Goal: Task Accomplishment & Management: Complete application form

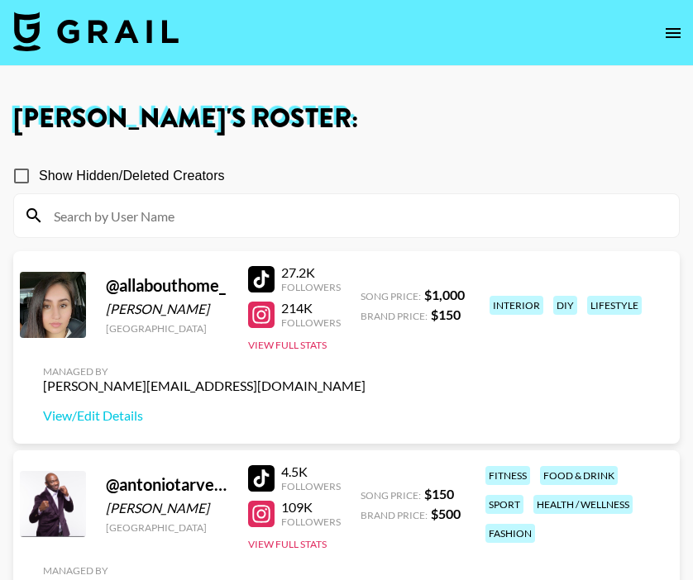
scroll to position [2939, 0]
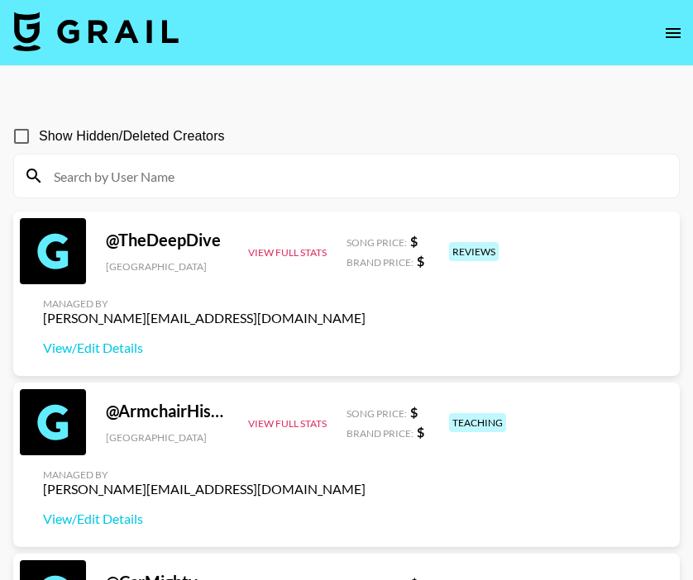
click at [674, 29] on icon "open drawer" at bounding box center [673, 33] width 20 height 20
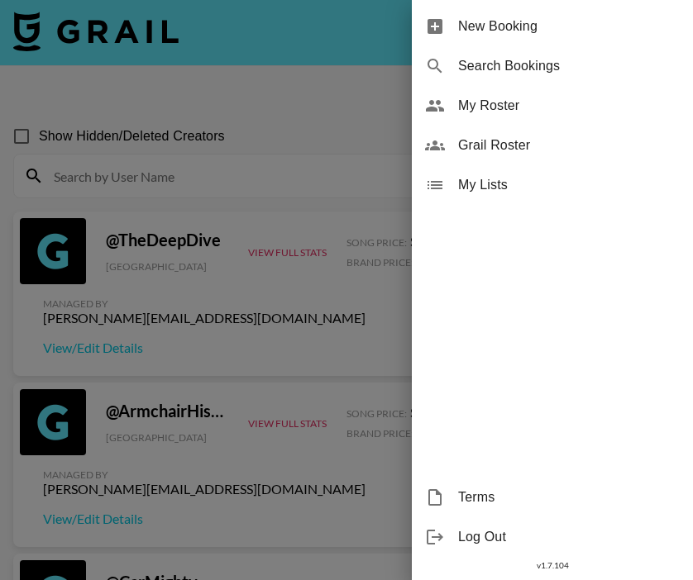
click at [514, 32] on span "New Booking" at bounding box center [569, 27] width 222 height 20
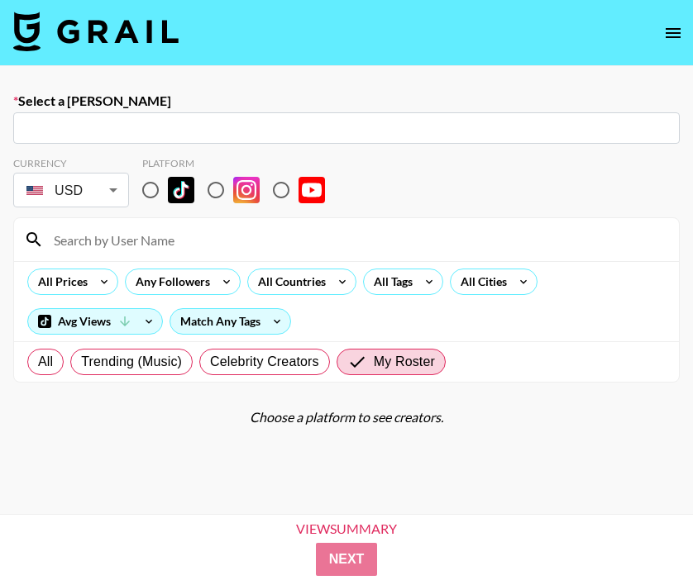
click at [181, 122] on input "text" at bounding box center [346, 128] width 647 height 19
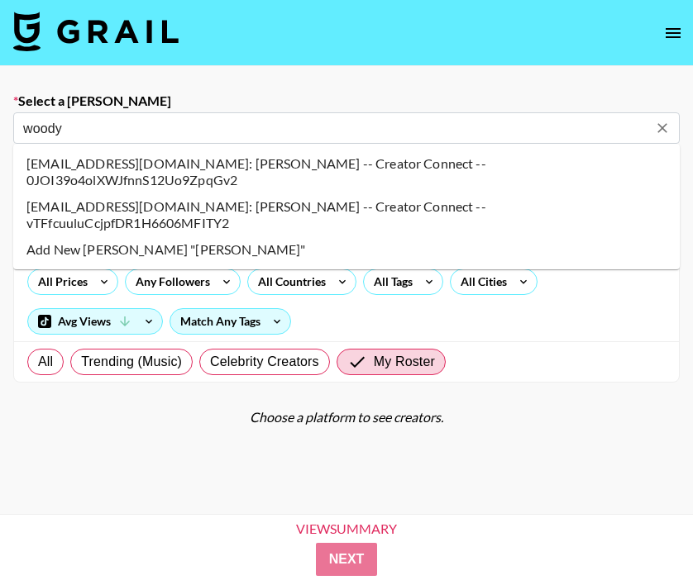
click at [55, 167] on li "woody@creator-connect.co: WOODY MABBOTT -- Creator Connect -- 0JOI39o4olXWJfnnS…" at bounding box center [346, 171] width 666 height 43
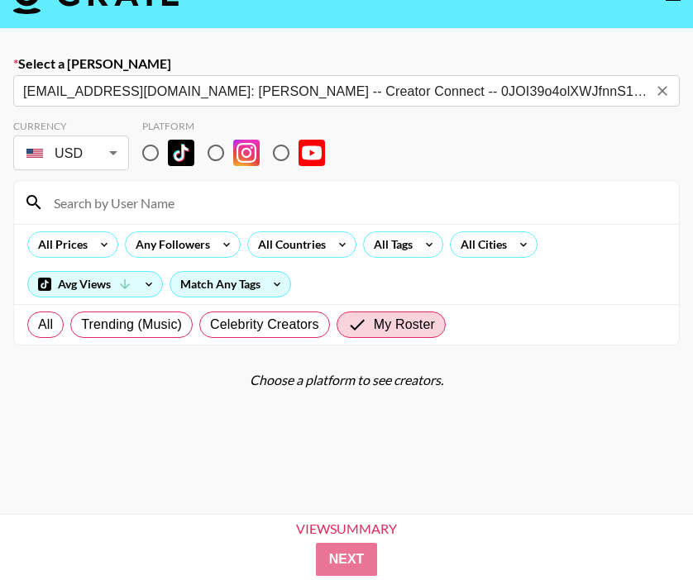
scroll to position [42, 0]
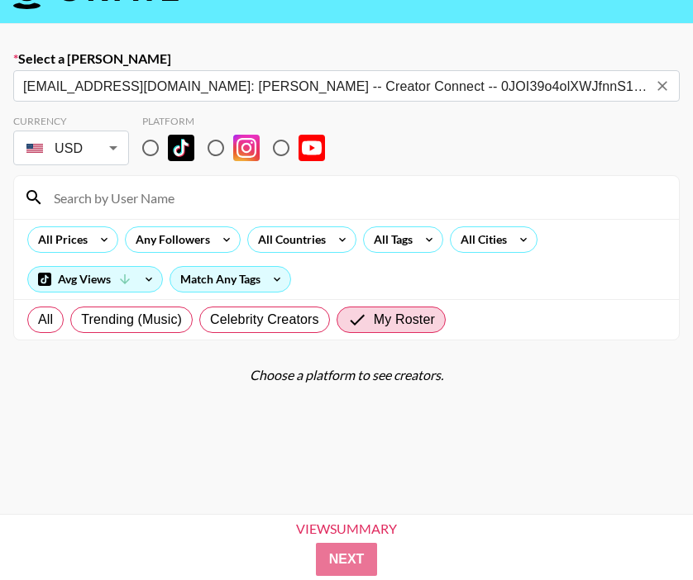
type input "woody@creator-connect.co: WOODY MABBOTT -- Creator Connect -- 0JOI39o4olXWJfnnS…"
click at [148, 143] on input "radio" at bounding box center [150, 148] width 35 height 35
radio input "true"
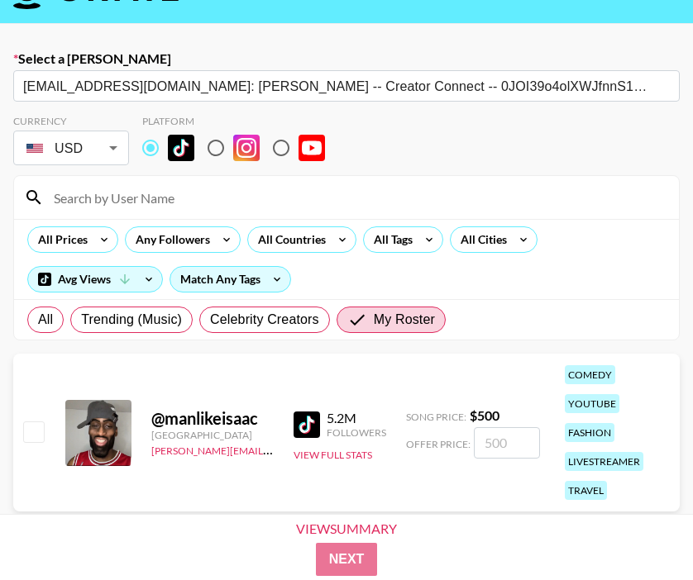
click at [151, 180] on div at bounding box center [346, 197] width 665 height 43
click at [154, 196] on input at bounding box center [356, 197] width 625 height 26
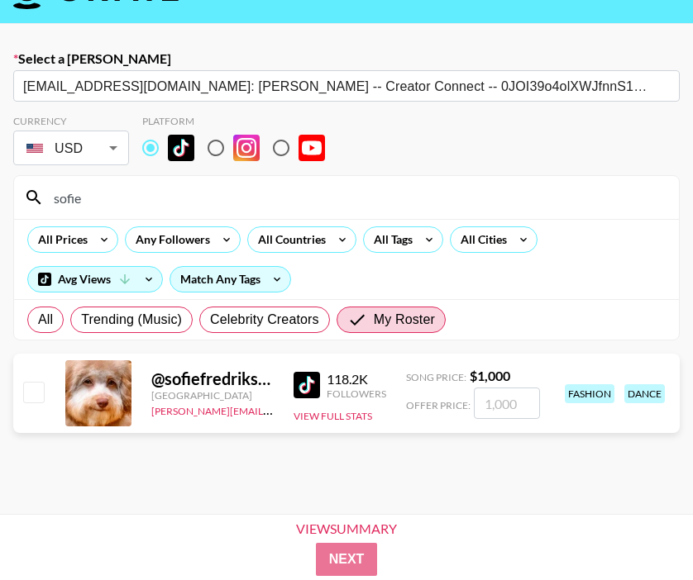
type input "sofie"
click at [508, 392] on input "number" at bounding box center [507, 403] width 66 height 31
checkbox input "true"
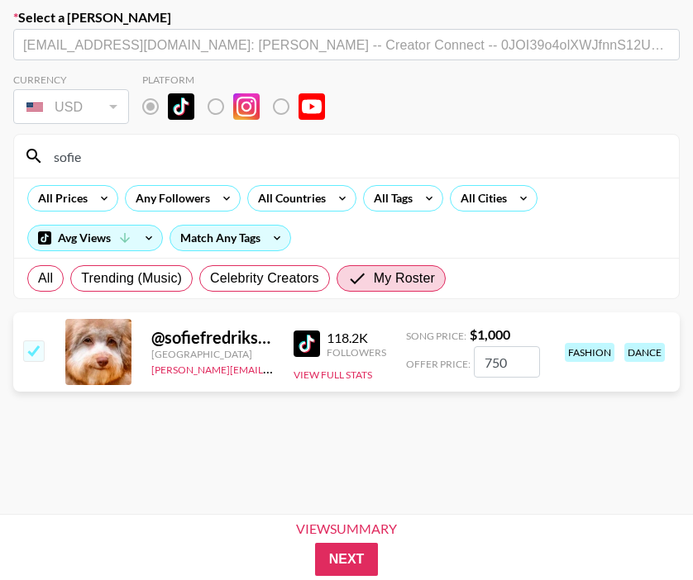
scroll to position [115, 0]
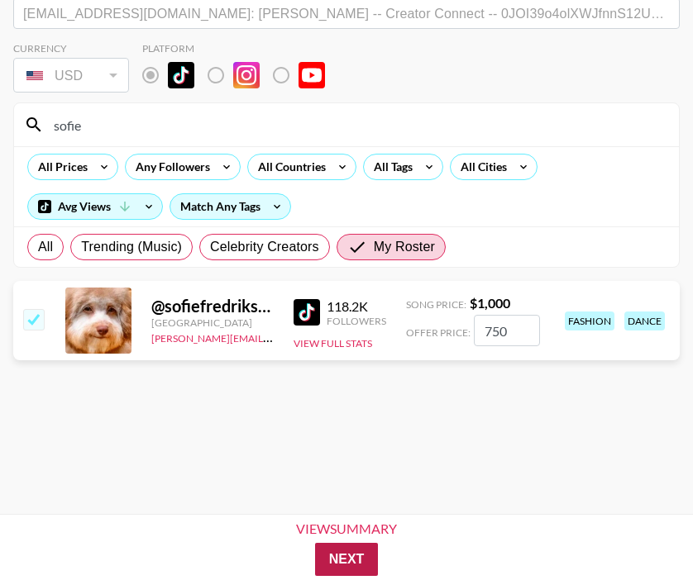
type input "750"
click at [359, 546] on button "Next" at bounding box center [347, 559] width 64 height 33
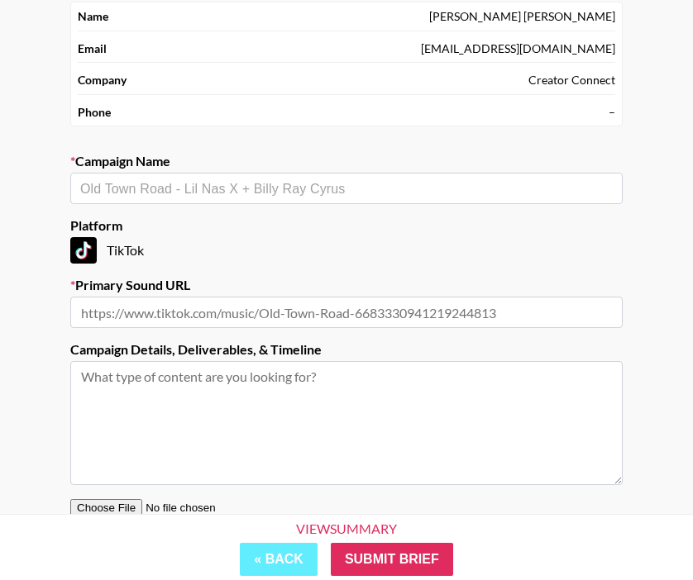
scroll to position [73, 0]
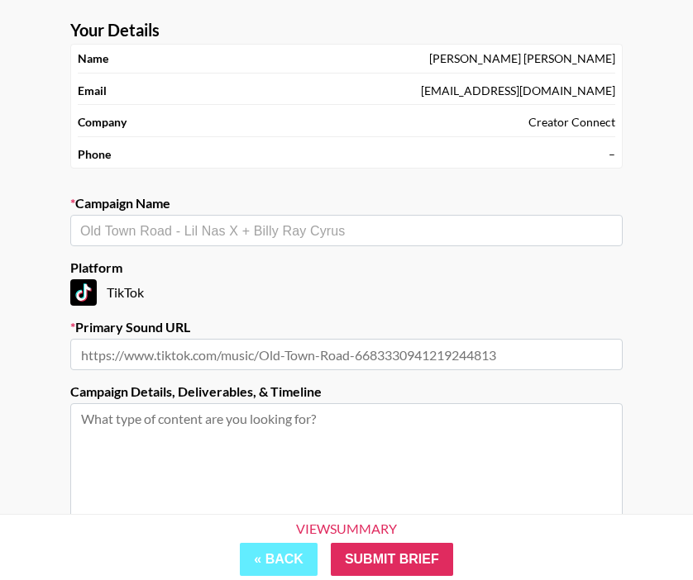
click at [246, 218] on div "​" at bounding box center [346, 230] width 552 height 31
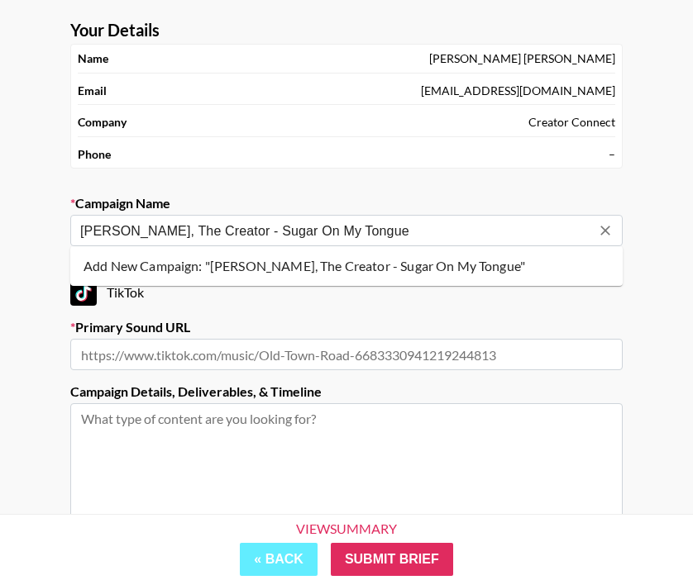
click at [367, 262] on li "Add New Campaign: "Tyler, The Creator - Sugar On My Tongue"" at bounding box center [346, 266] width 552 height 26
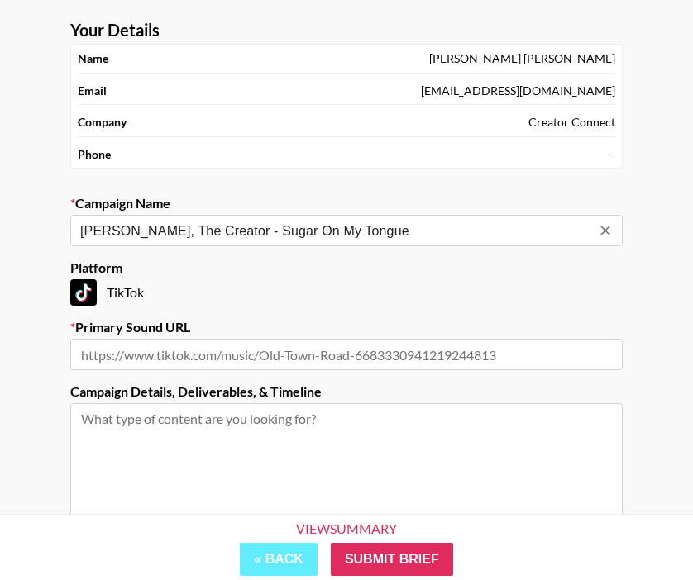
type input "[PERSON_NAME], The Creator - Sugar On My Tongue"
click at [227, 347] on input "text" at bounding box center [346, 354] width 552 height 31
paste input "Brief here: *Tyler, The Creator - Sugar On My Tongue* 🎵 *Platform:* TikTok *Sou…"
type input "Brief here: *Tyler, The Creator - Sugar On My Tongue* 🎵 *Platform:* TikTok *Sou…"
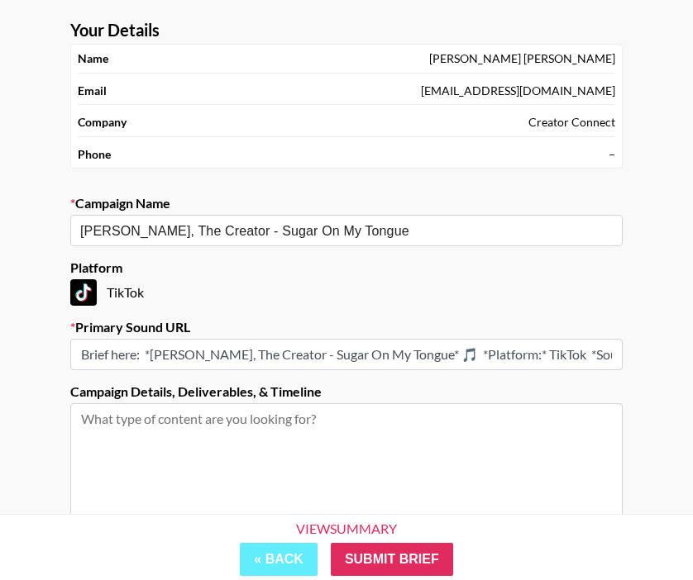
drag, startPoint x: 615, startPoint y: 356, endPoint x: 0, endPoint y: 319, distance: 616.3
click at [0, 319] on div "Your Details Name WOODY MABBOTT Email woody@creator-connect.co Company Creator …" at bounding box center [346, 333] width 693 height 681
paste input "https://vm.tiktok.com/ZNHWshVUoMvUD-SThAF/"
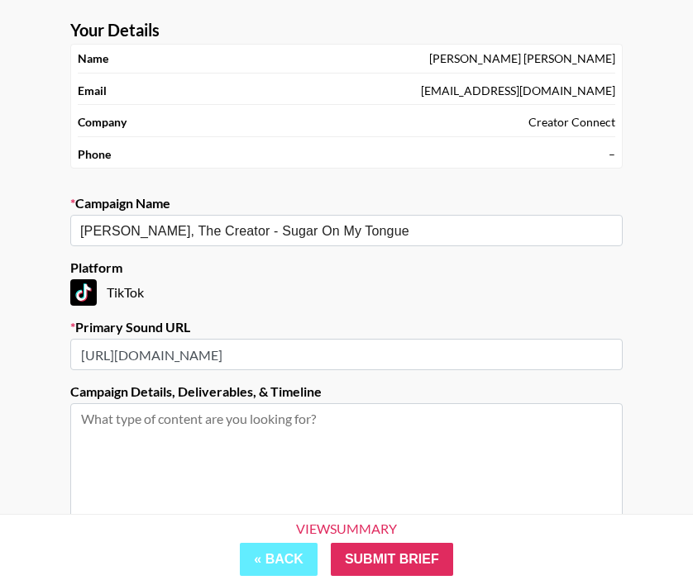
type input "https://vm.tiktok.com/ZNHWshVUoMvUD-SThAF/"
click at [375, 446] on textarea at bounding box center [346, 465] width 552 height 124
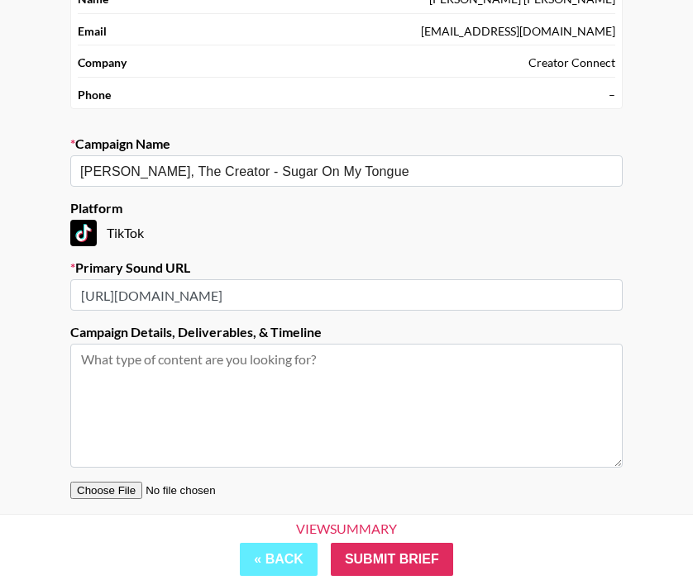
scroll to position [233, 0]
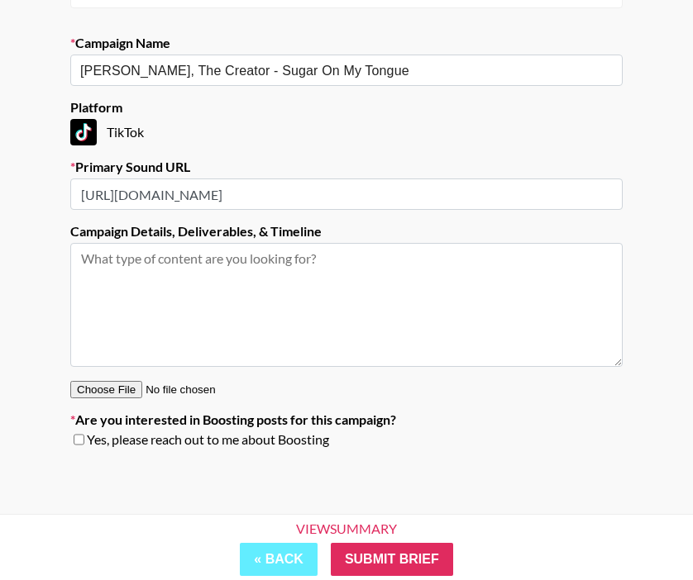
click at [83, 439] on input "checkbox" at bounding box center [79, 440] width 11 height 12
checkbox input "true"
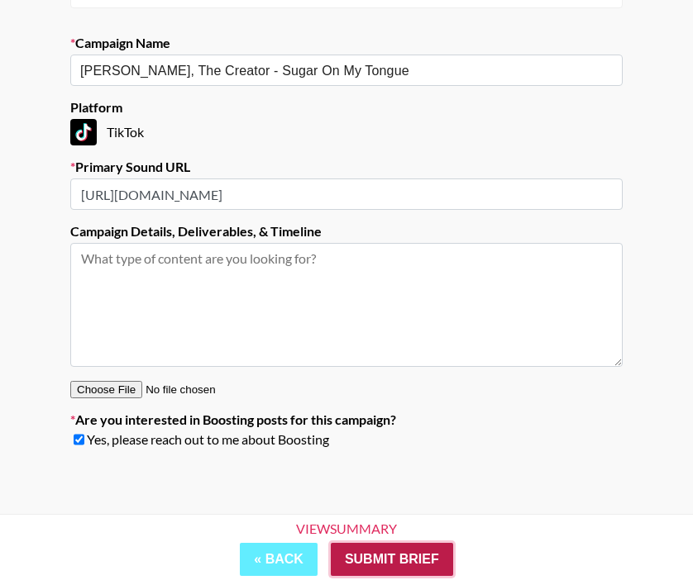
click at [420, 552] on input "Submit Brief" at bounding box center [392, 559] width 122 height 33
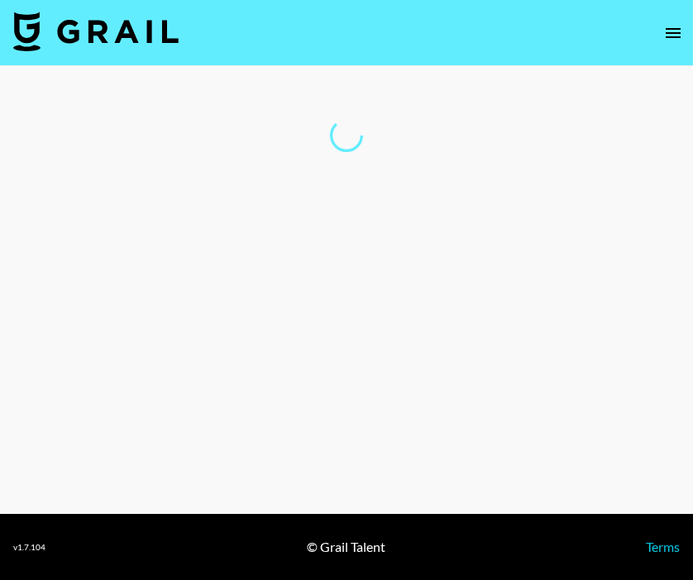
scroll to position [0, 0]
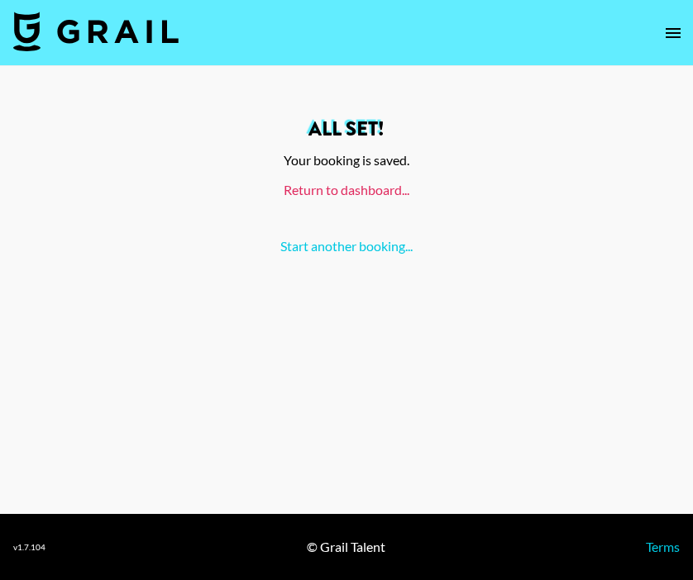
click at [373, 193] on link "Return to dashboard..." at bounding box center [347, 190] width 126 height 16
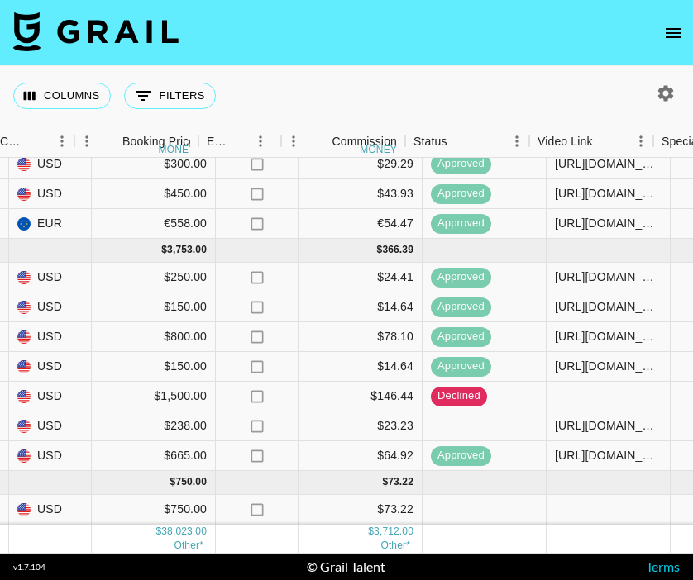
scroll to position [895, 1038]
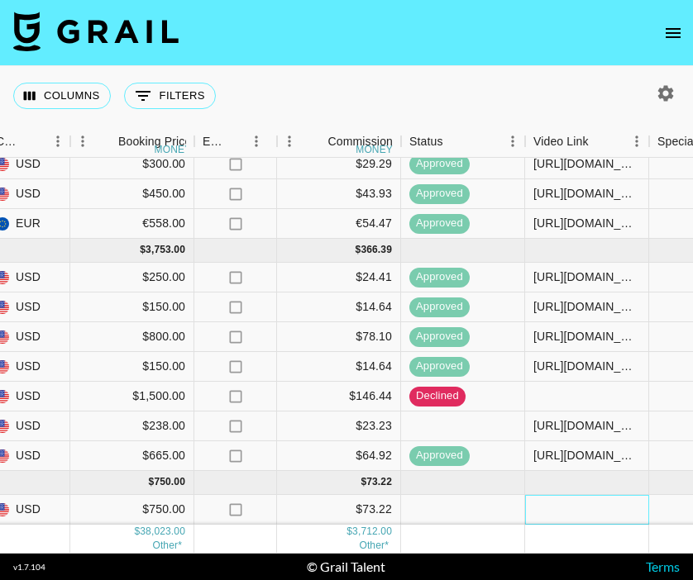
click at [599, 509] on div at bounding box center [587, 510] width 124 height 30
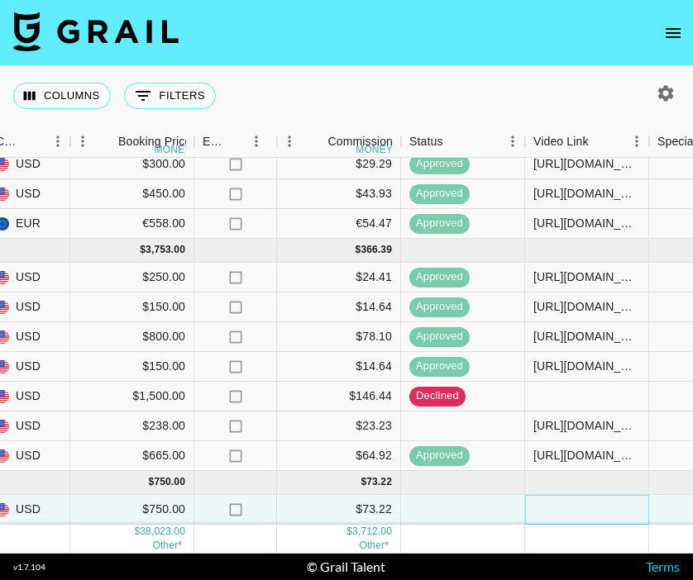
click at [599, 509] on div at bounding box center [587, 510] width 124 height 30
type input "https://vm.tiktok.com/ZMAmHgp2j/"
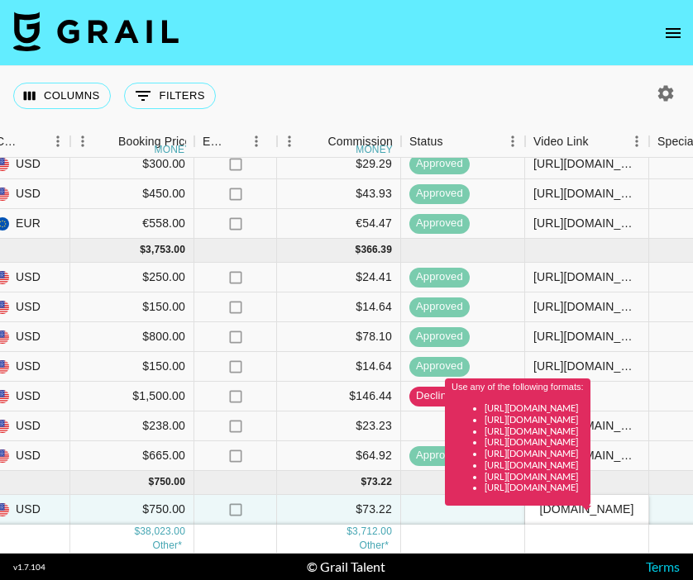
scroll to position [0, 0]
drag, startPoint x: 637, startPoint y: 513, endPoint x: 520, endPoint y: 511, distance: 116.6
click at [520, 512] on div "Use any of the following formats: https://www.tiktok.com/@user/video/1234567 ht…" at bounding box center [518, 448] width 146 height 139
click at [540, 511] on div "Use any of the following formats: https://www.tiktok.com/@user/video/1234567 ht…" at bounding box center [518, 448] width 146 height 139
click at [545, 512] on div "Use any of the following formats: https://www.tiktok.com/@user/video/1234567 ht…" at bounding box center [518, 448] width 146 height 139
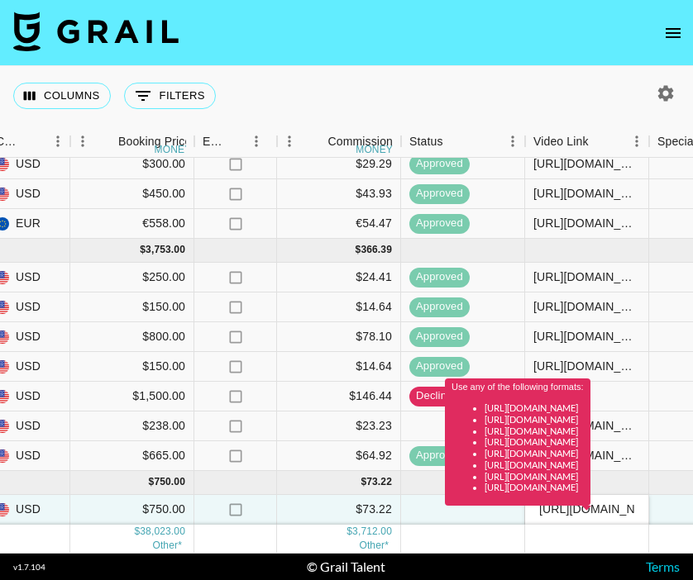
click at [544, 511] on div "Use any of the following formats: https://www.tiktok.com/@user/video/1234567 ht…" at bounding box center [518, 448] width 146 height 139
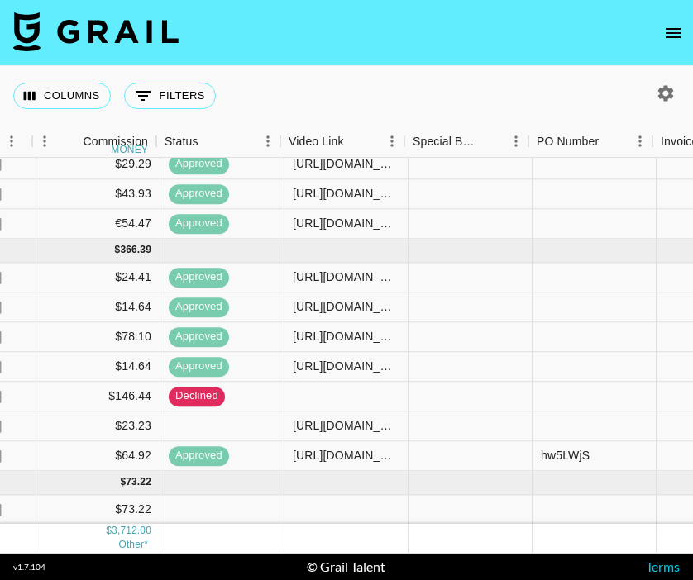
scroll to position [895, 1282]
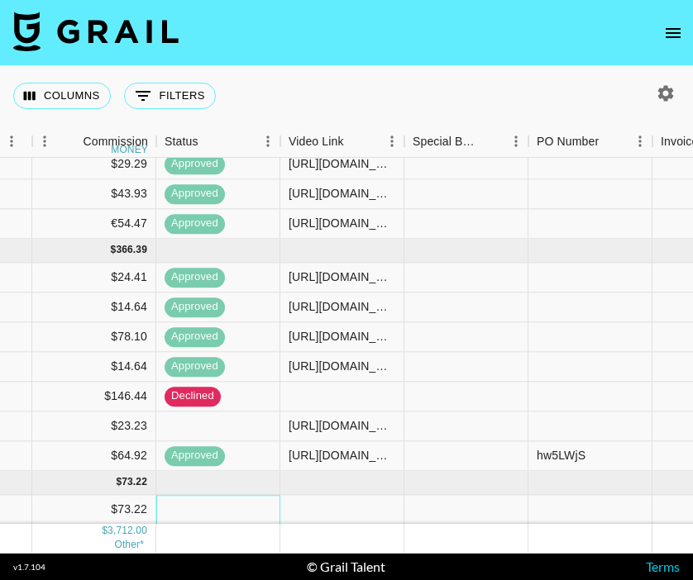
click at [235, 508] on div at bounding box center [218, 510] width 124 height 30
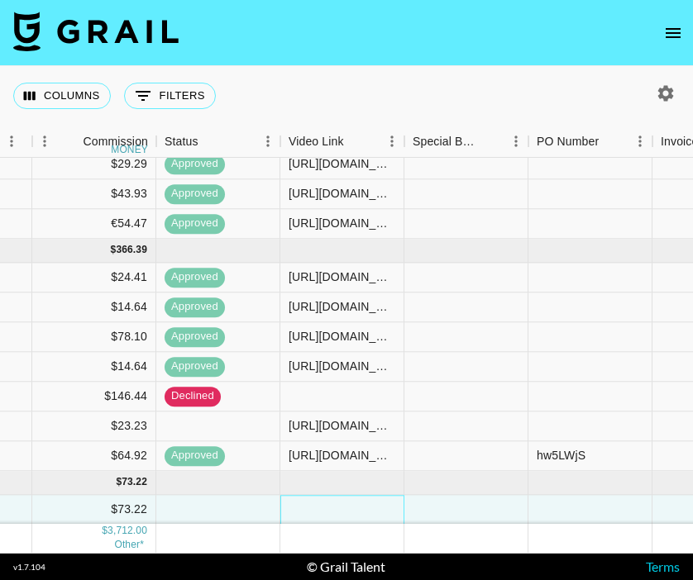
click at [325, 510] on div at bounding box center [342, 510] width 124 height 30
type input "[URL][DOMAIN_NAME]"
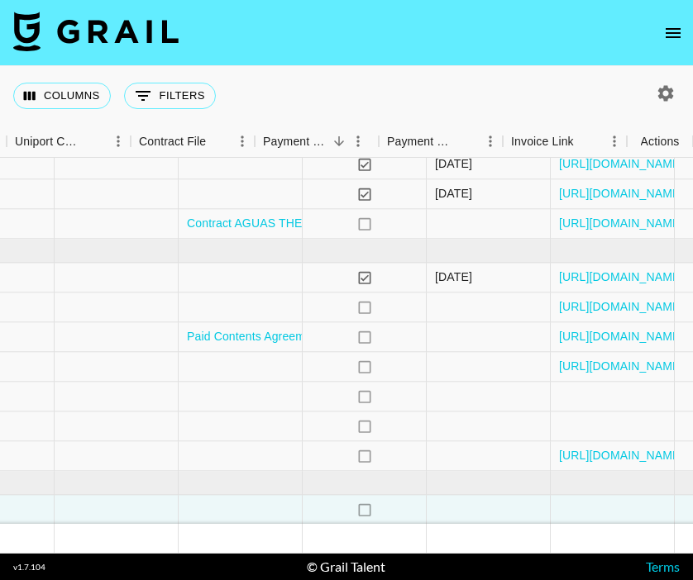
scroll to position [895, 2052]
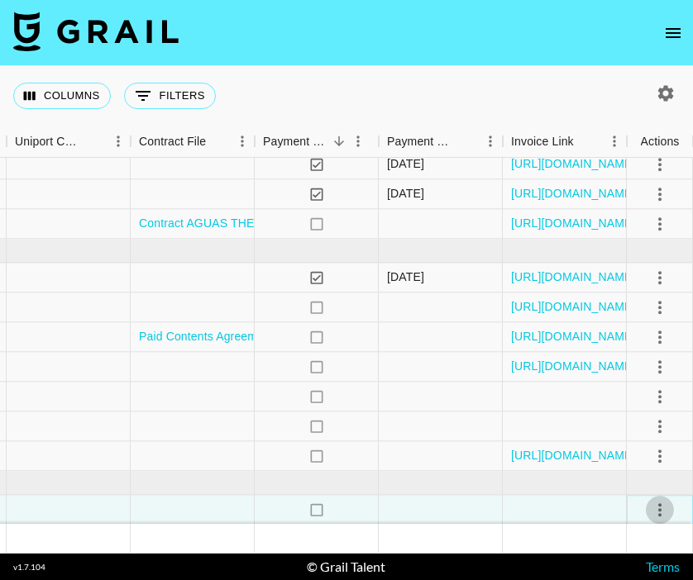
click at [661, 508] on icon "select merge strategy" at bounding box center [659, 510] width 3 height 13
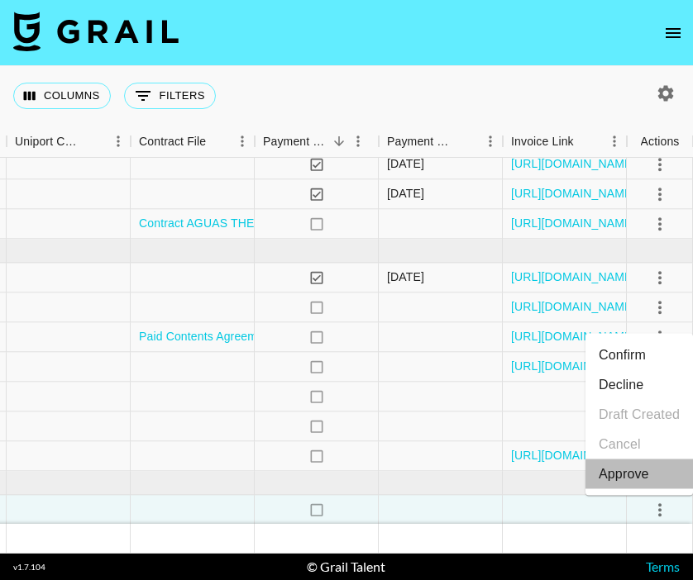
click at [647, 477] on div "Approve" at bounding box center [624, 475] width 50 height 20
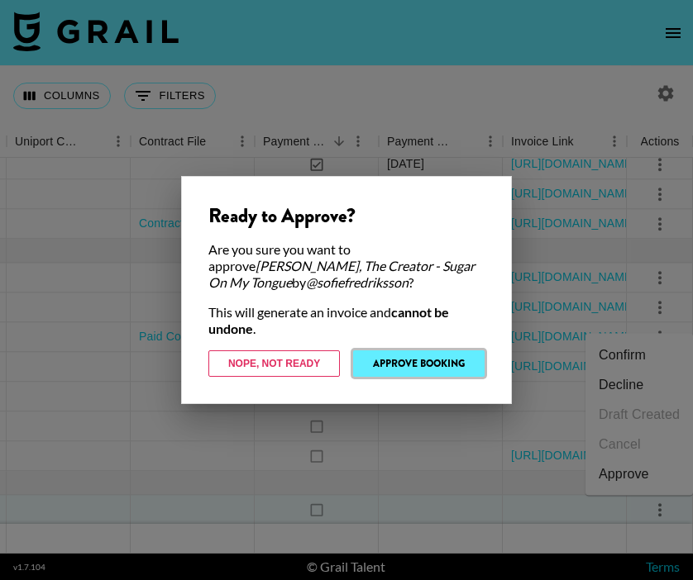
click at [387, 355] on button "Approve Booking" at bounding box center [418, 364] width 131 height 26
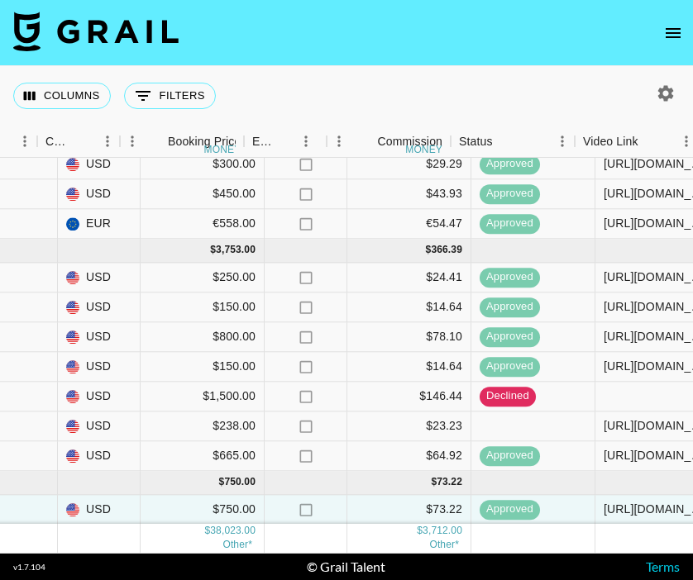
scroll to position [895, 1031]
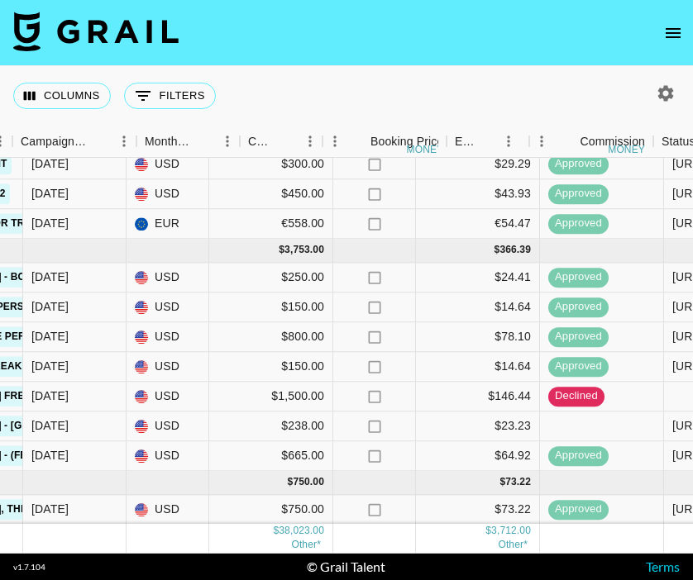
scroll to position [895, 1077]
